Goal: Information Seeking & Learning: Learn about a topic

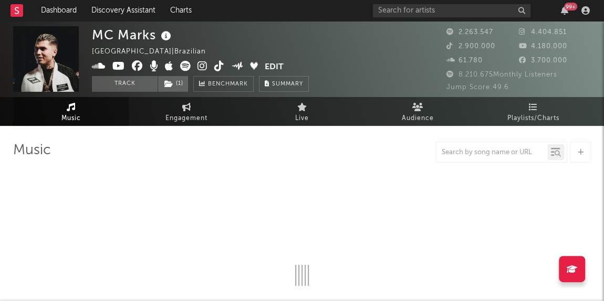
select select "6m"
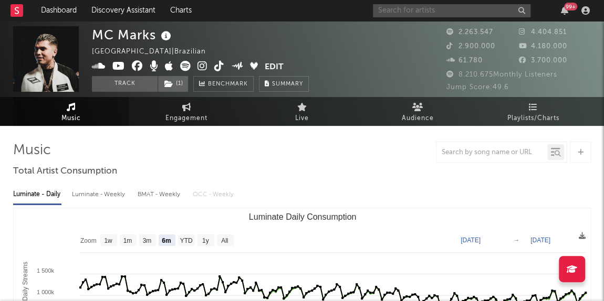
click at [383, 11] on input "text" at bounding box center [452, 10] width 158 height 13
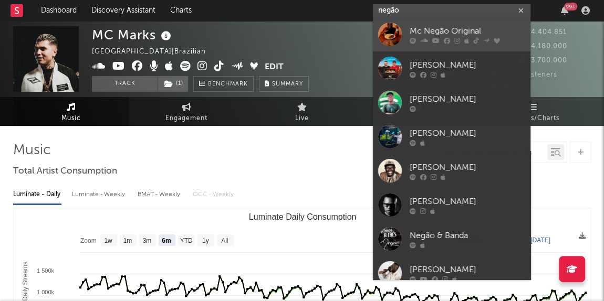
type input "negão"
click at [425, 31] on div "Mc Negão Original" at bounding box center [468, 31] width 116 height 13
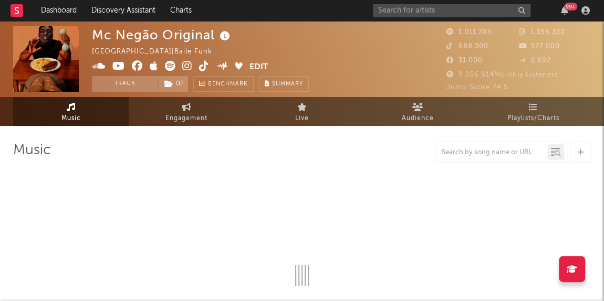
select select "6m"
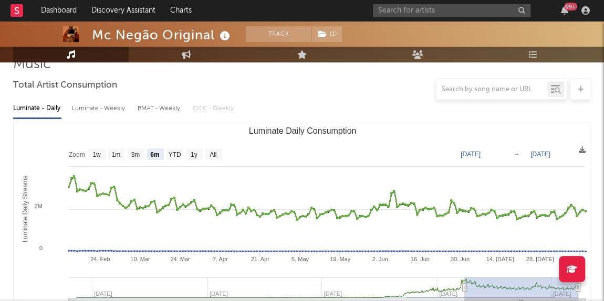
scroll to position [86, 0]
click at [339, 109] on div "Luminate - Daily Luminate - Weekly BMAT - Weekly OCC - Weekly" at bounding box center [302, 109] width 578 height 18
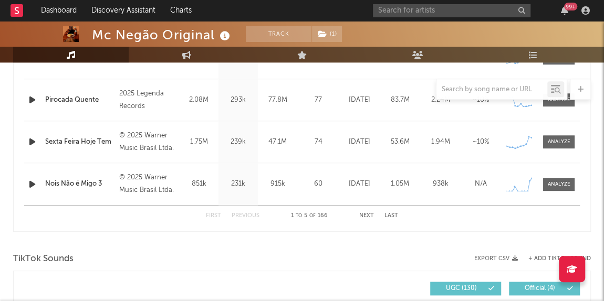
scroll to position [530, 0]
click at [447, 8] on input "text" at bounding box center [452, 10] width 158 height 13
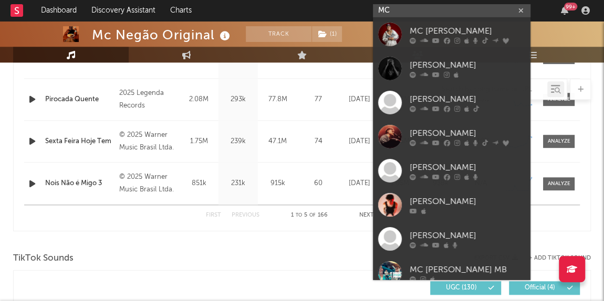
type input "M"
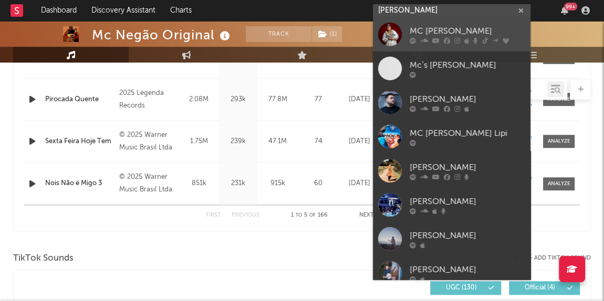
type input "[PERSON_NAME]"
click at [423, 28] on div "MC [PERSON_NAME]" at bounding box center [468, 31] width 116 height 13
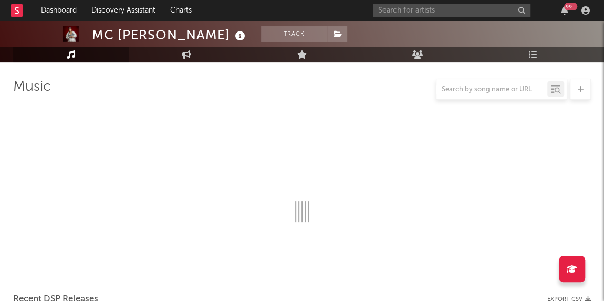
scroll to position [530, 0]
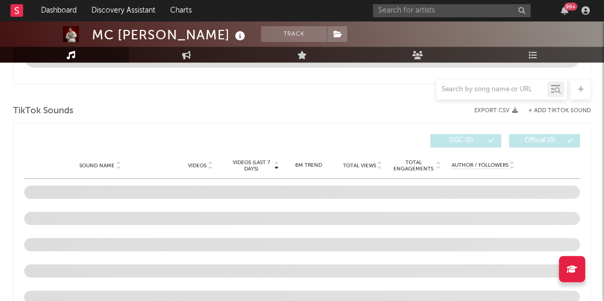
select select "6m"
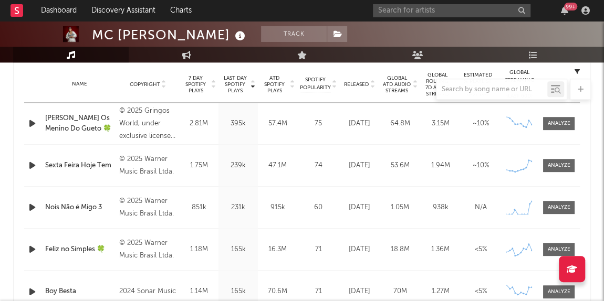
scroll to position [405, 0]
